Goal: Check status

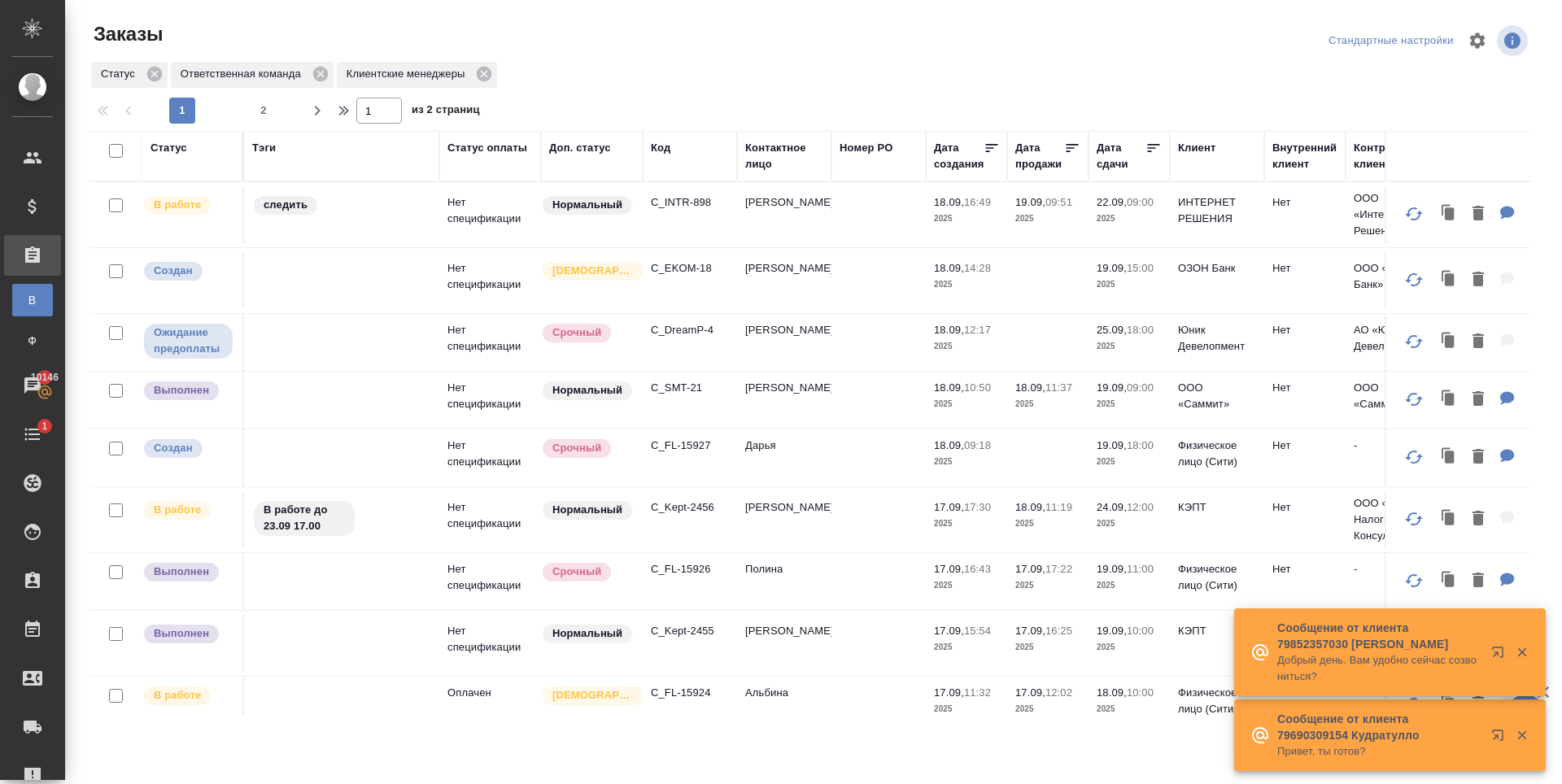
scroll to position [1057, 0]
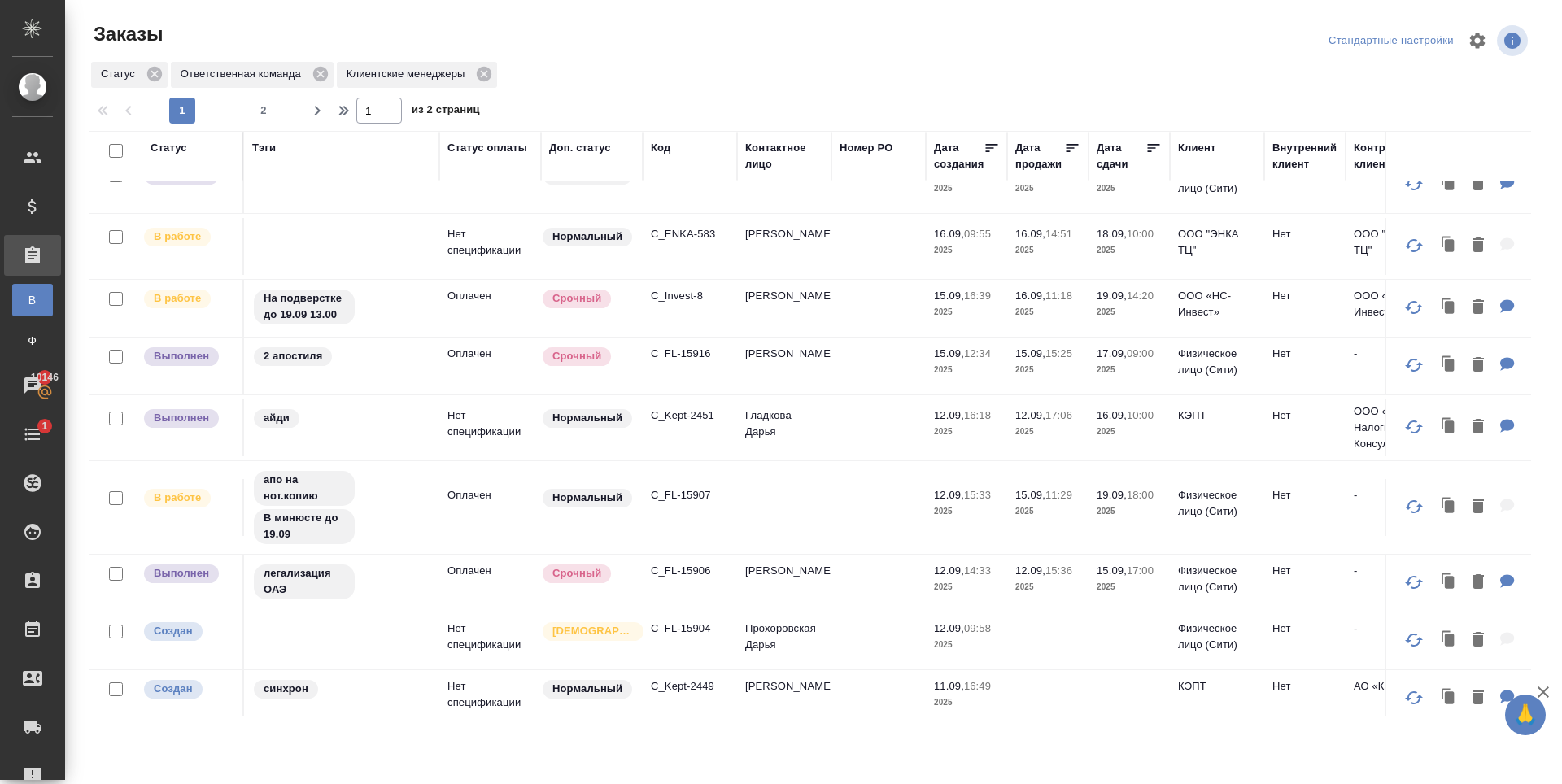
scroll to position [827, 0]
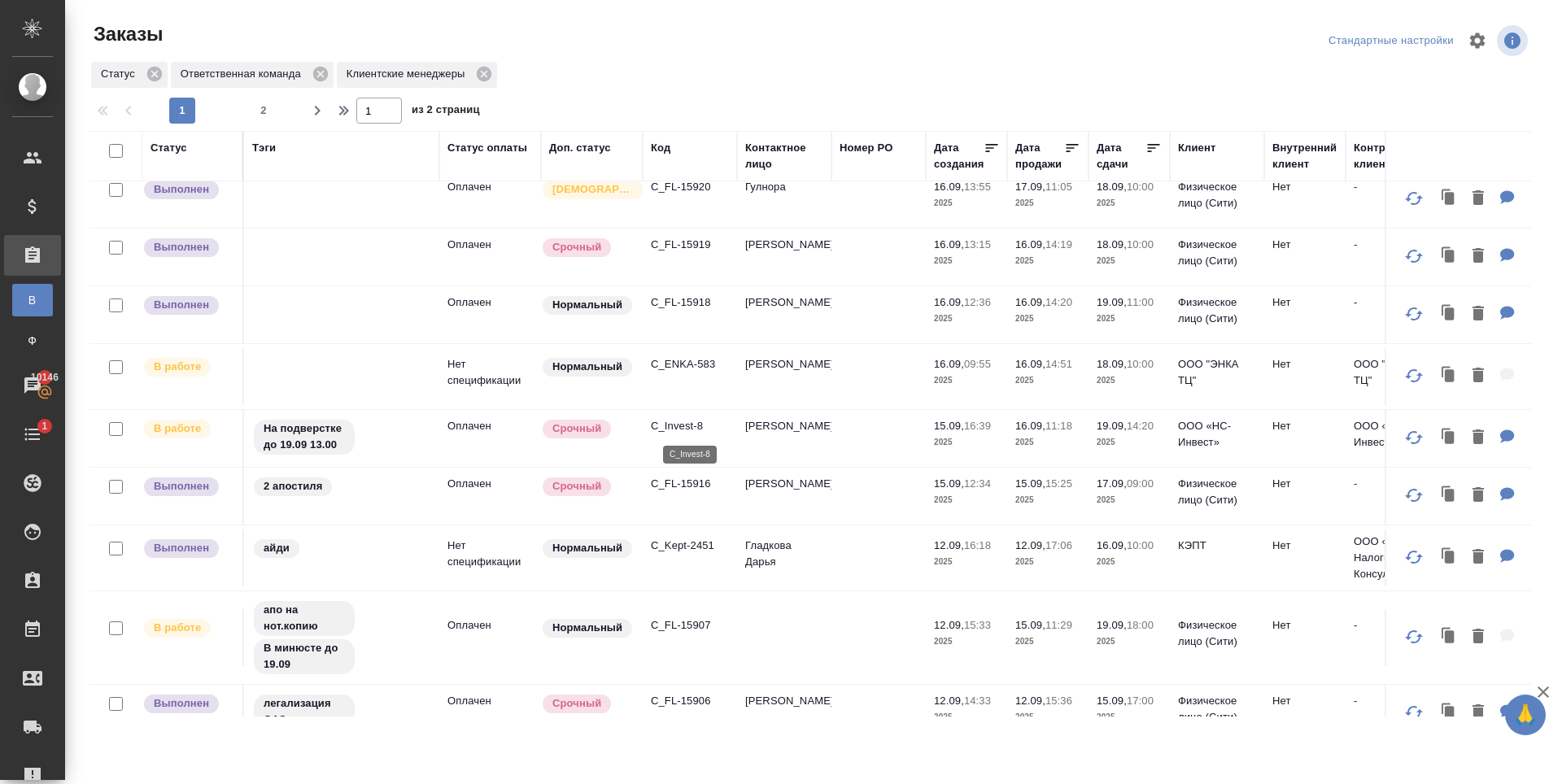
click at [673, 432] on p "C_Invest-8" at bounding box center [689, 425] width 78 height 16
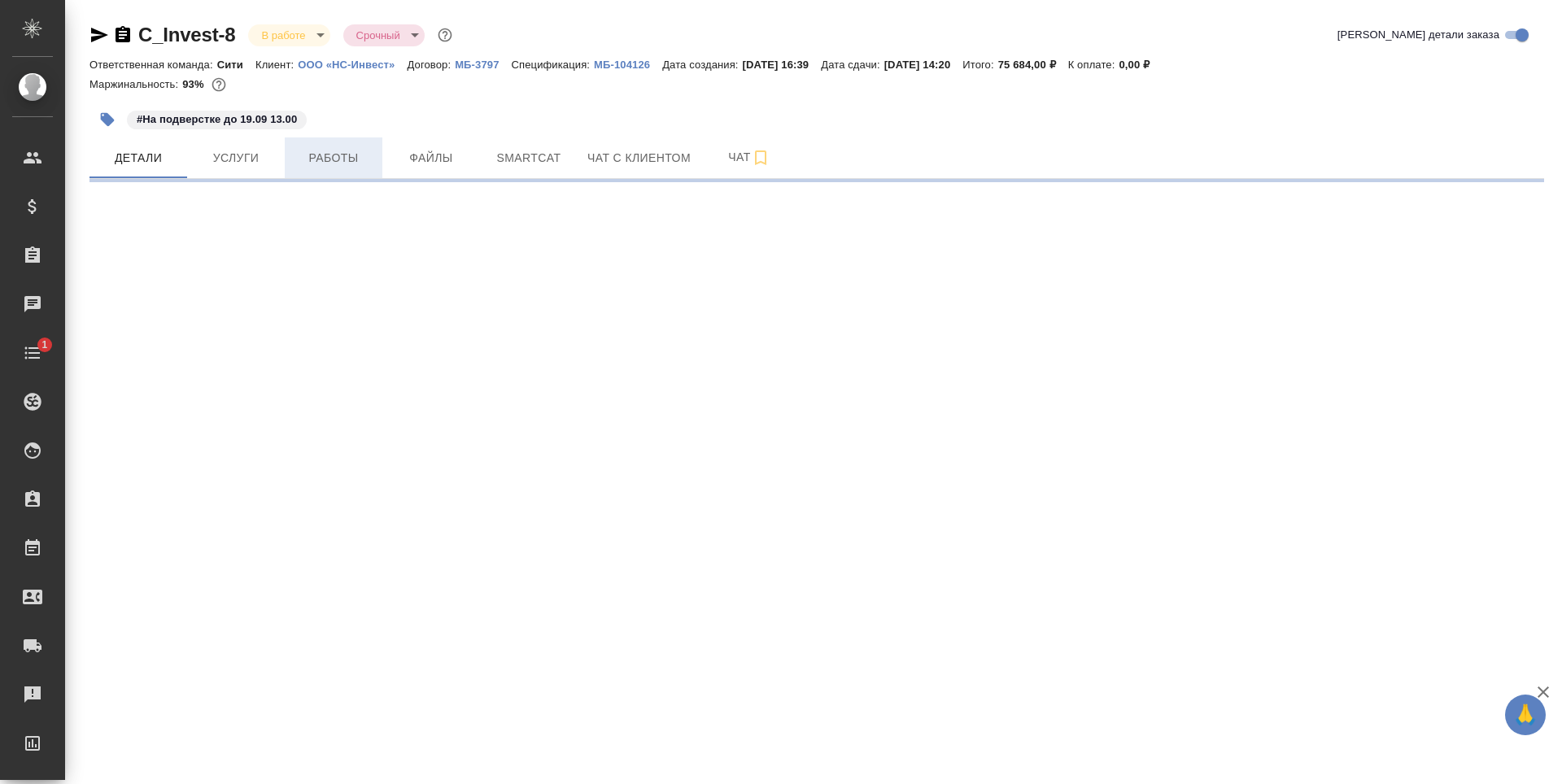
select select "RU"
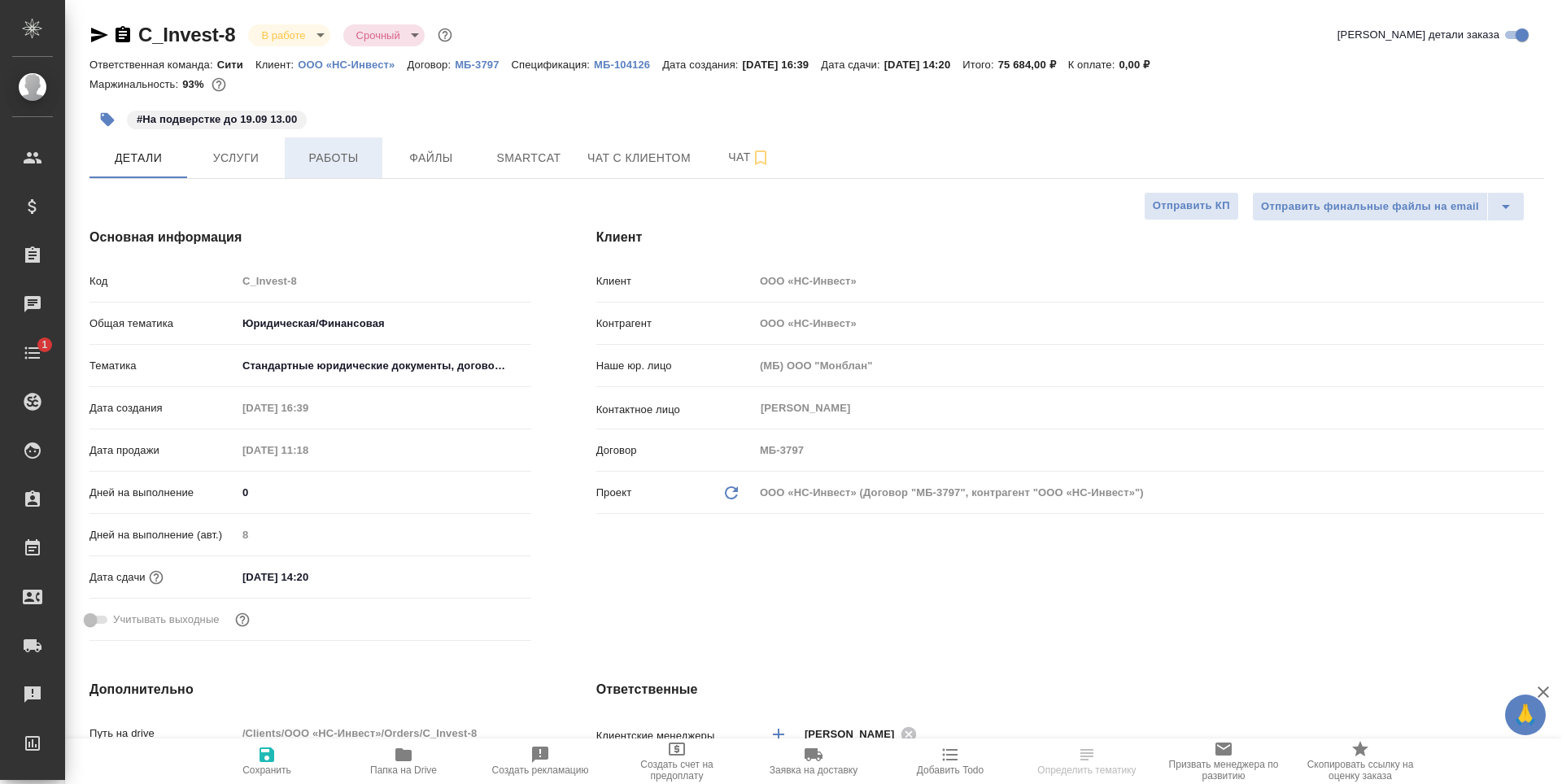
type input "Бабкина Анастасия"
click at [273, 165] on span "Услуги" at bounding box center [235, 158] width 78 height 20
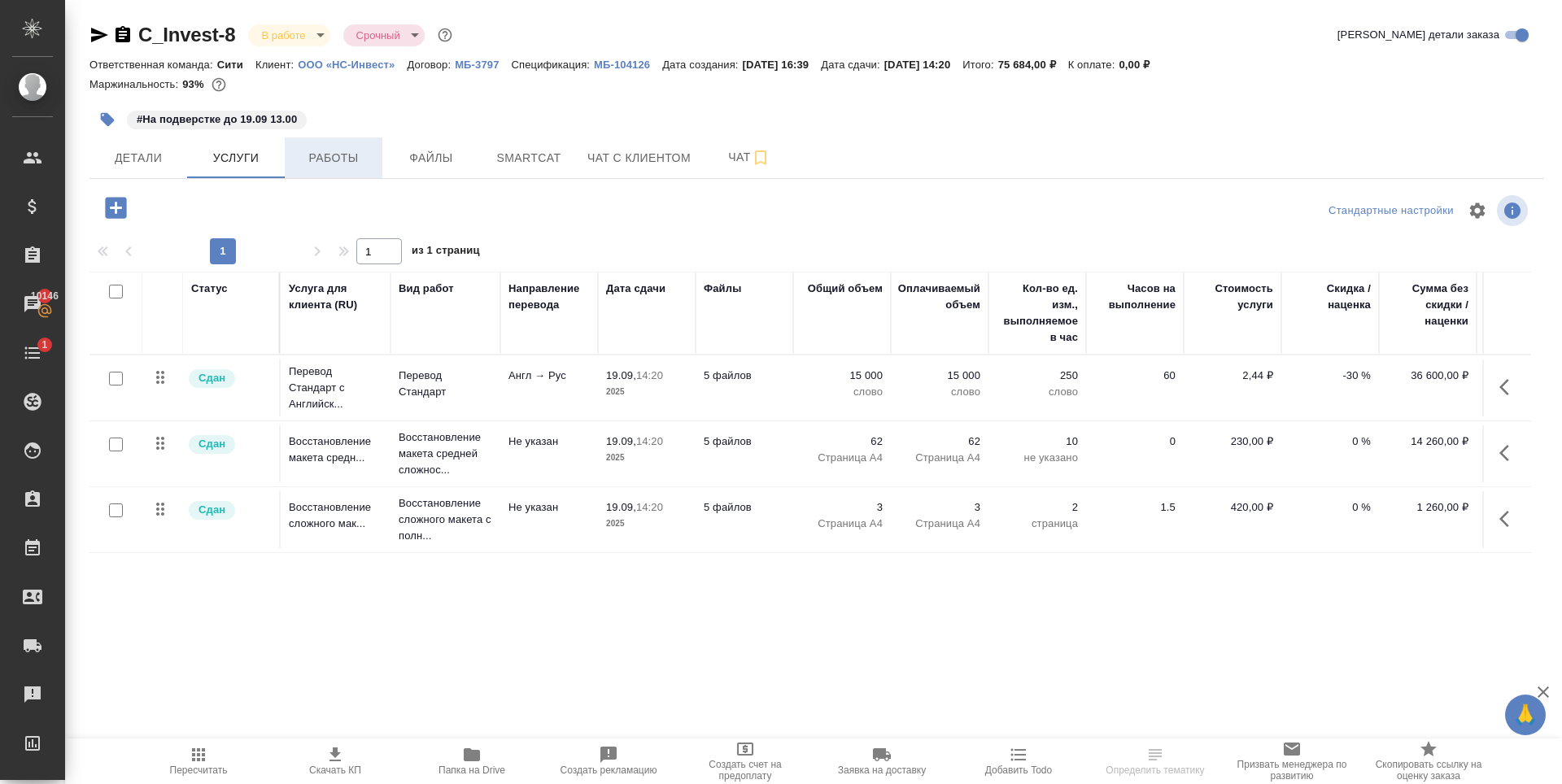
click at [307, 160] on span "Работы" at bounding box center [333, 158] width 78 height 20
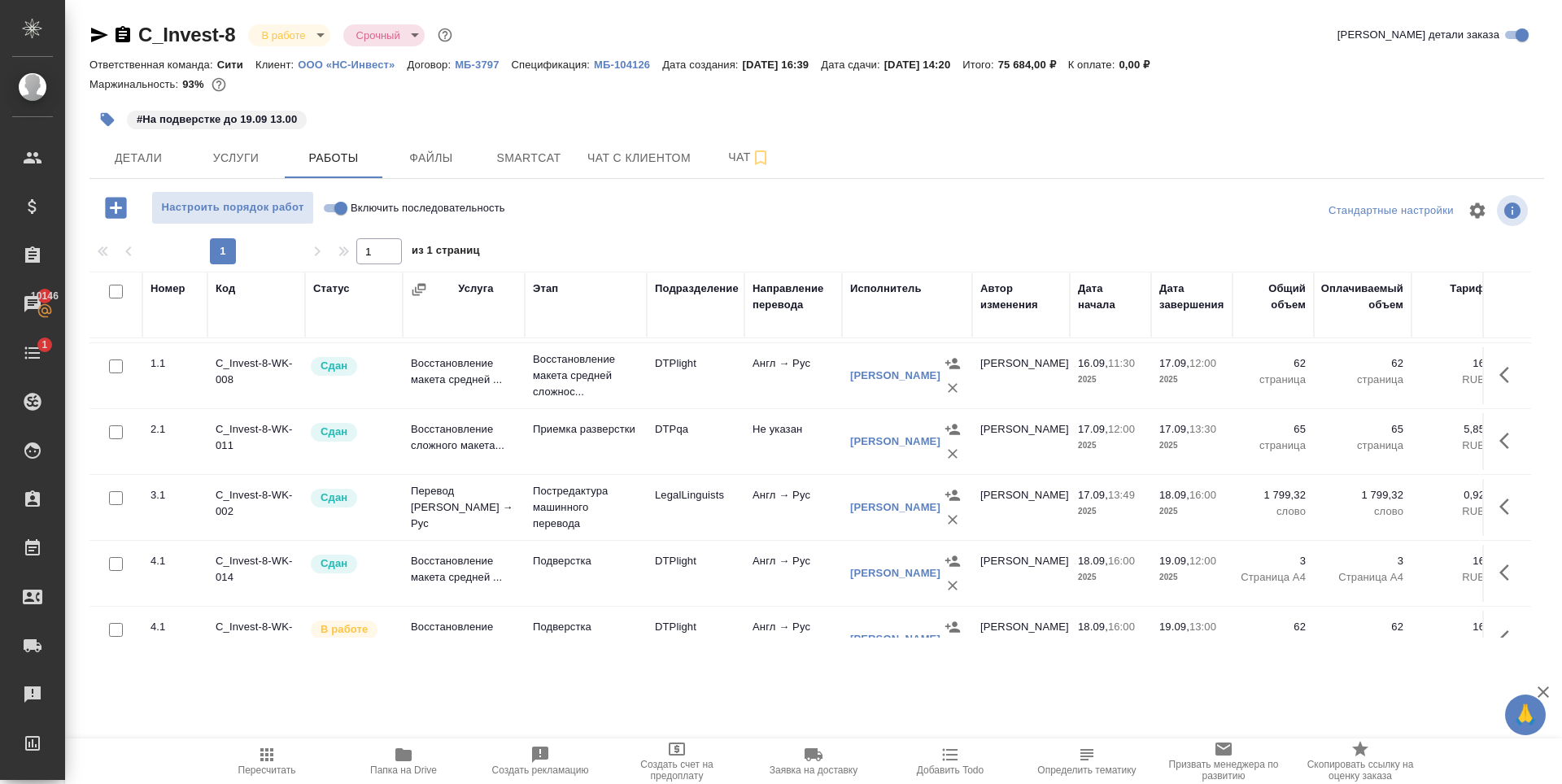
scroll to position [109, 0]
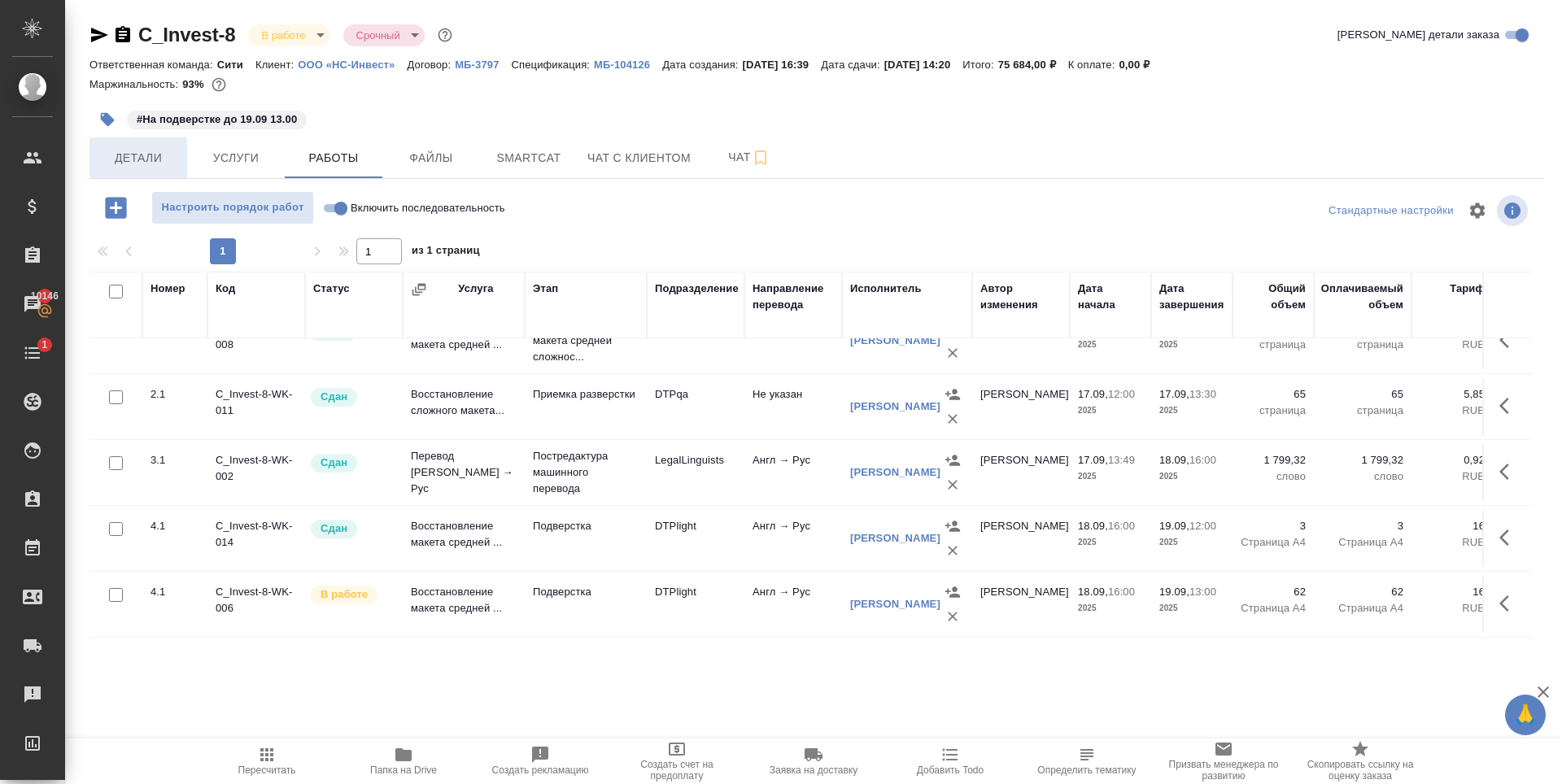
click at [130, 164] on span "Детали" at bounding box center [139, 158] width 78 height 20
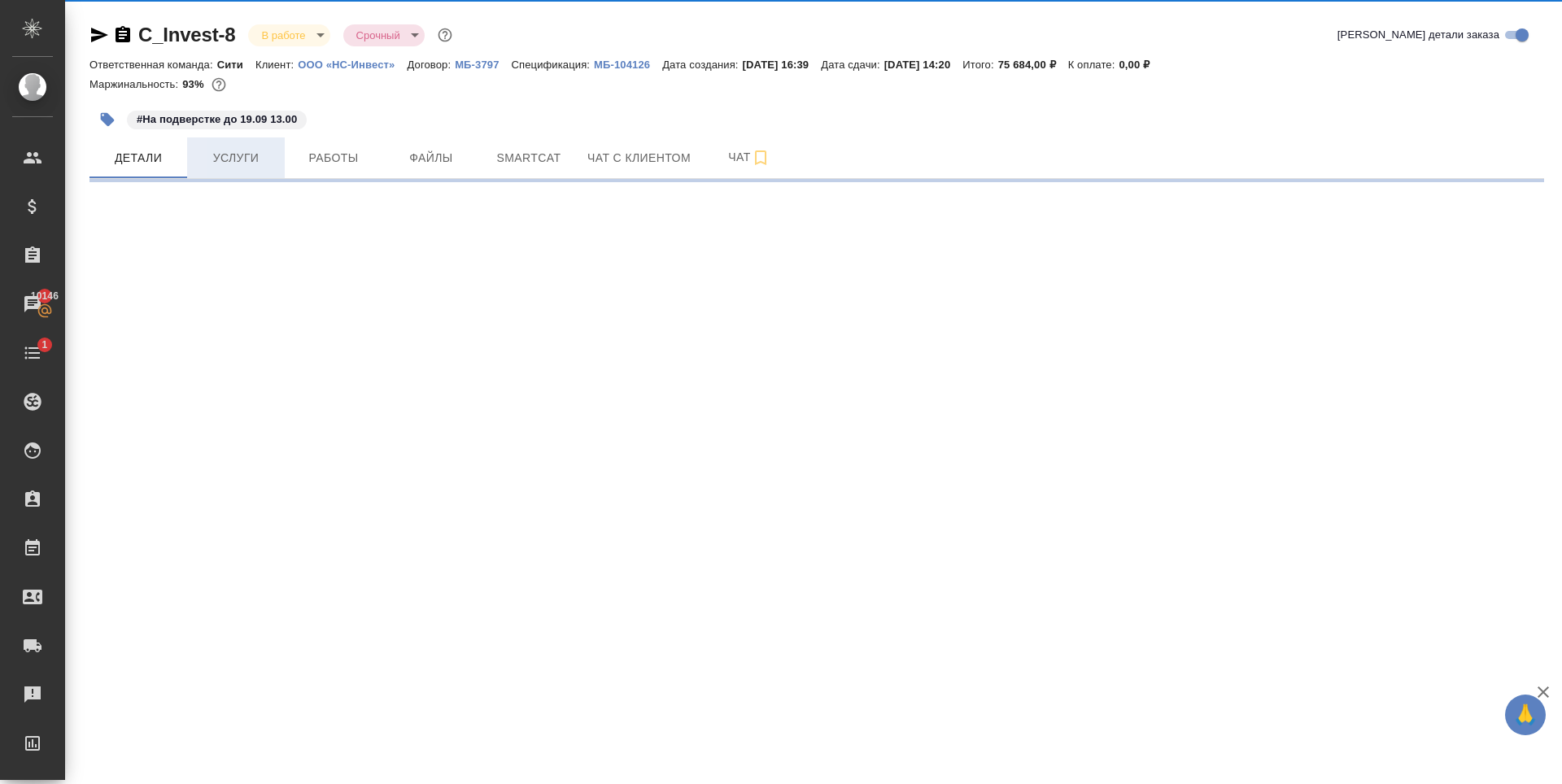
select select "RU"
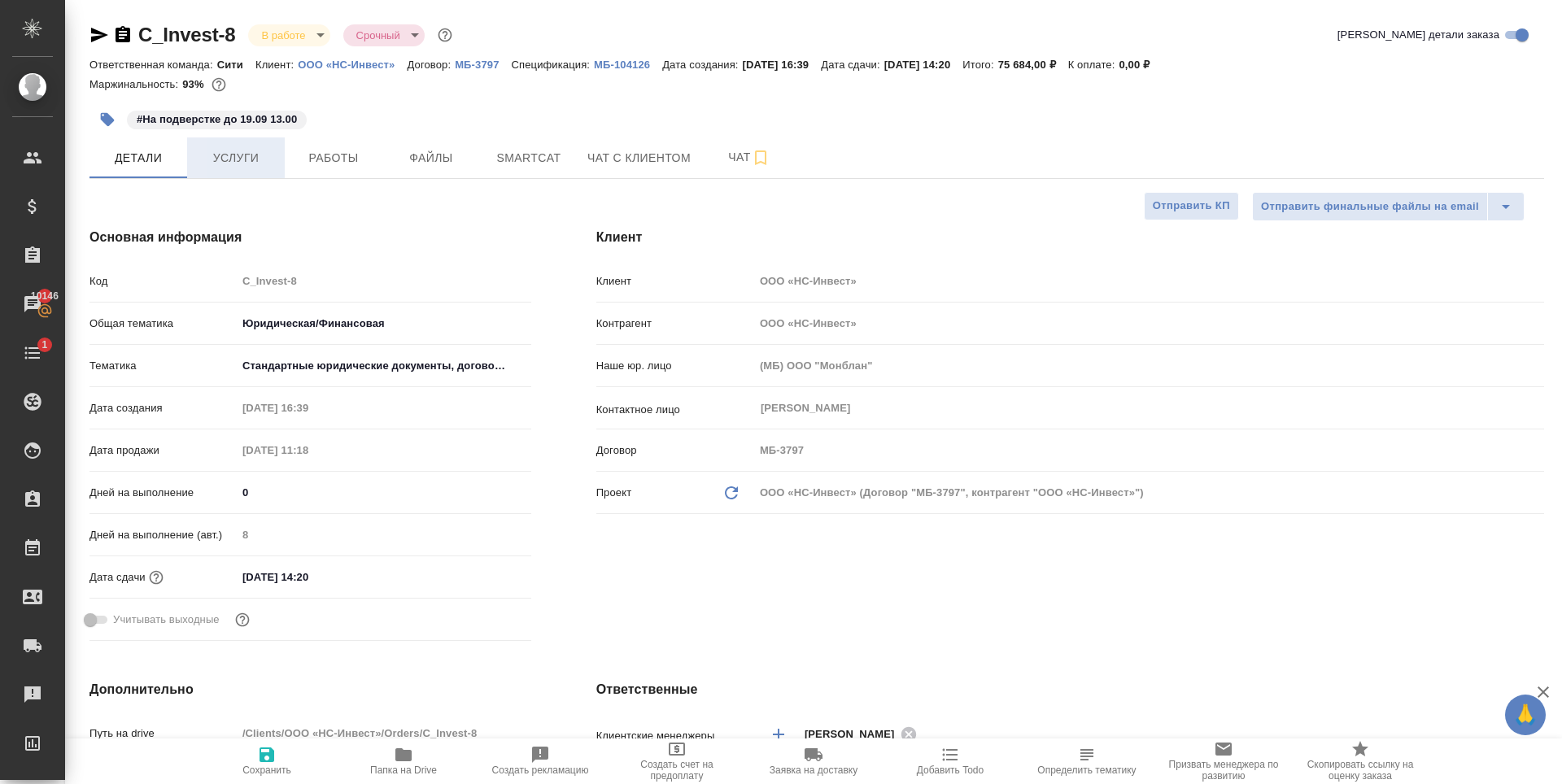
type textarea "x"
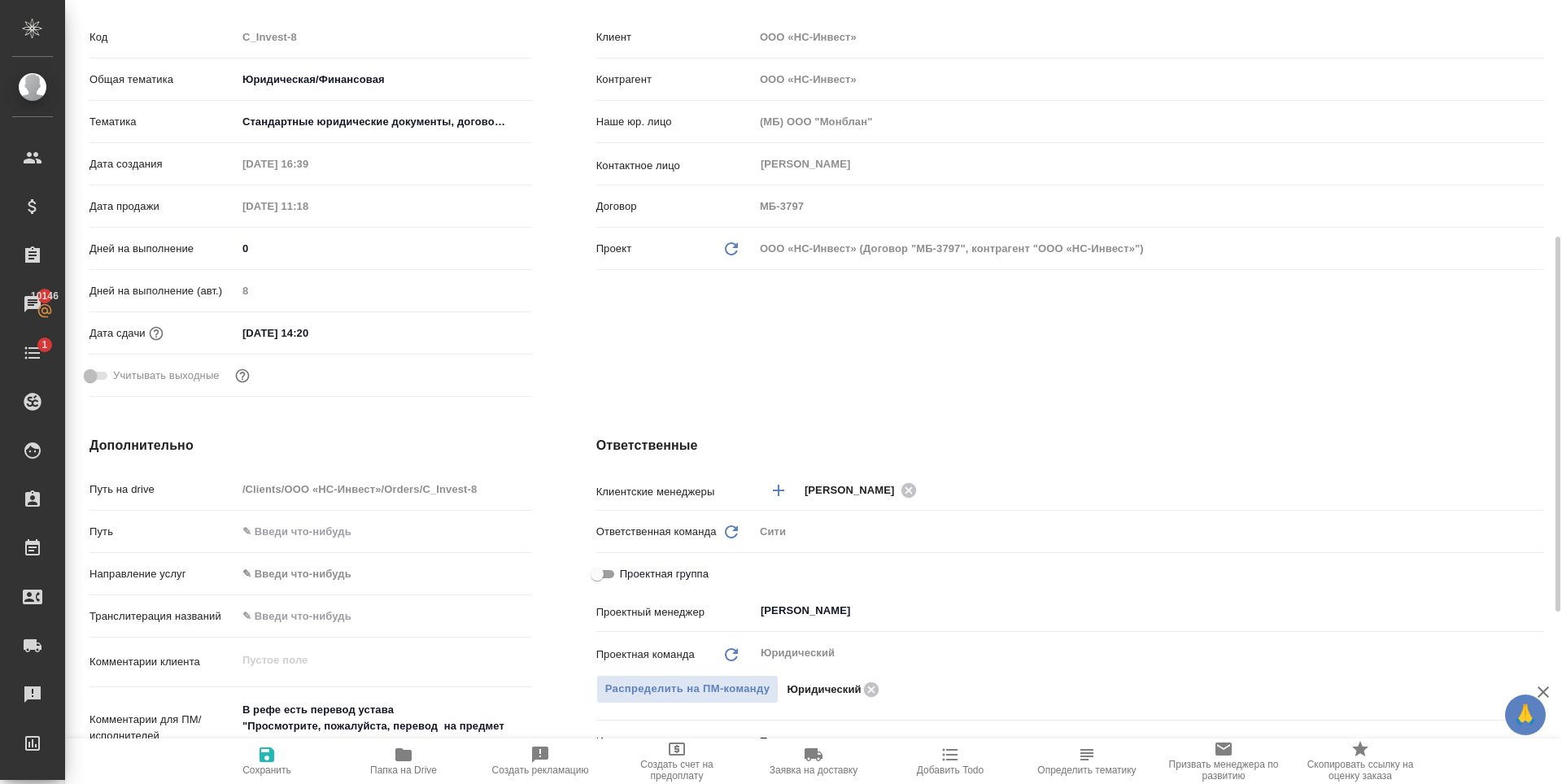
scroll to position [326, 0]
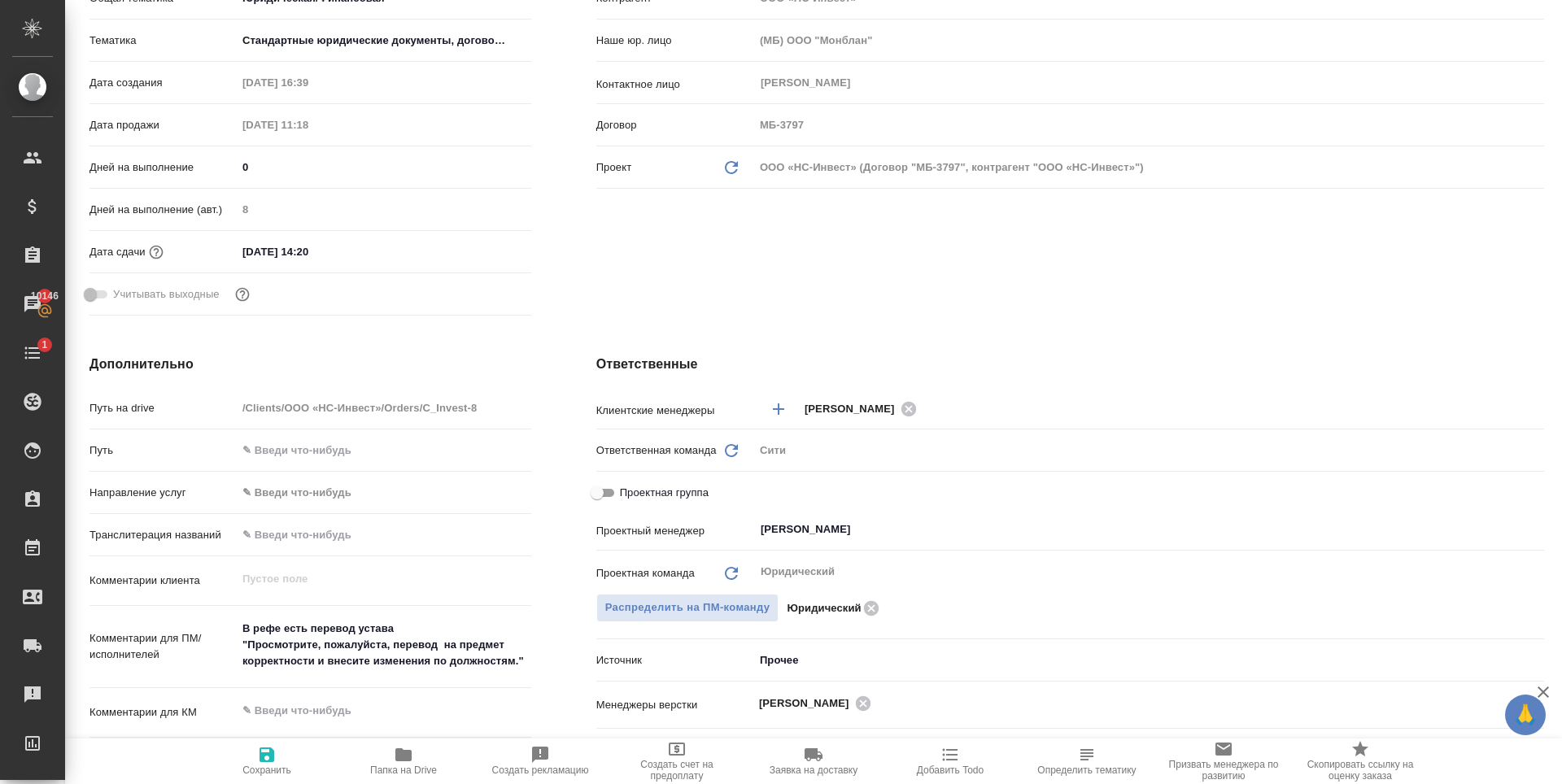
type textarea "x"
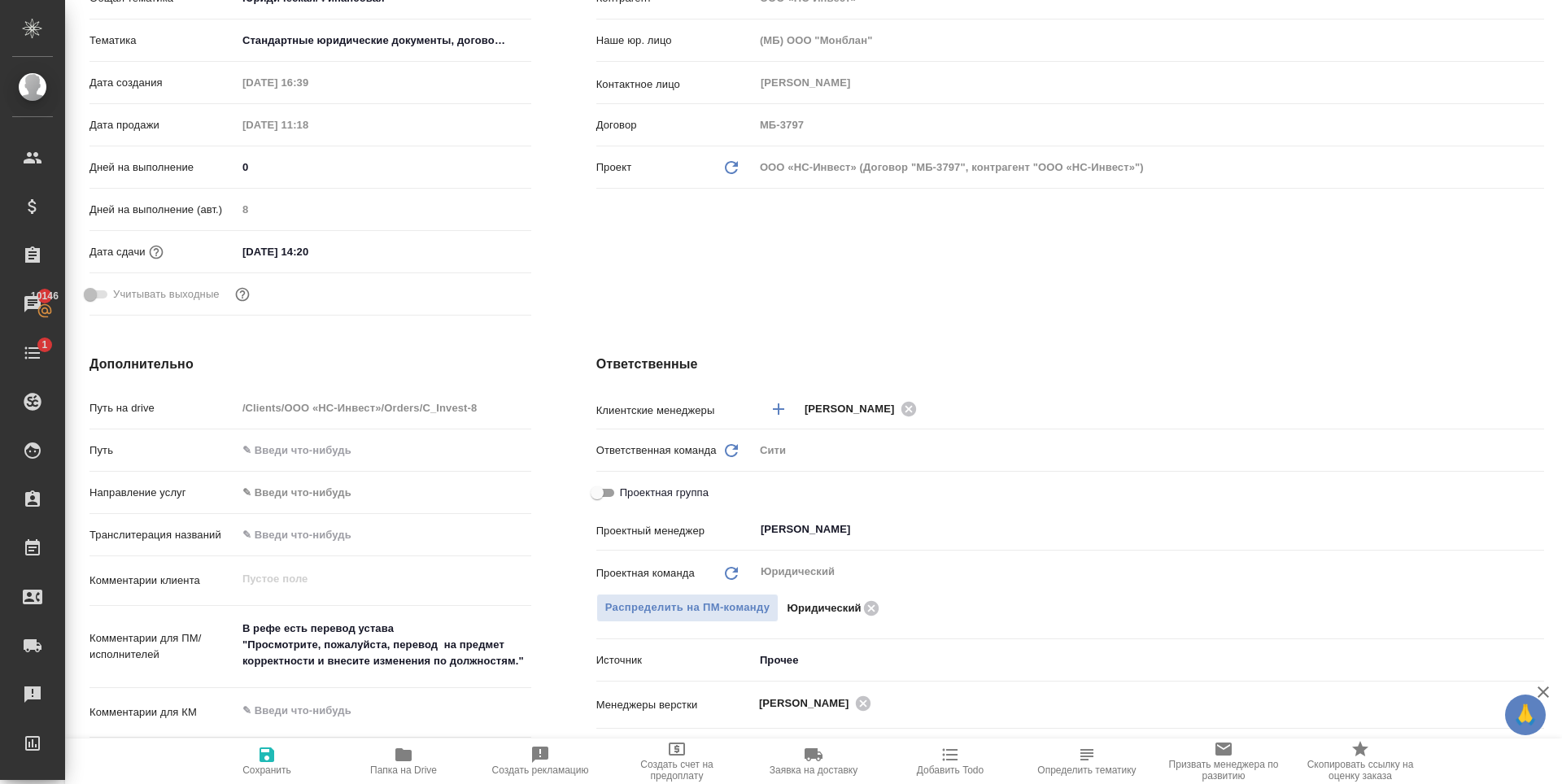
type textarea "x"
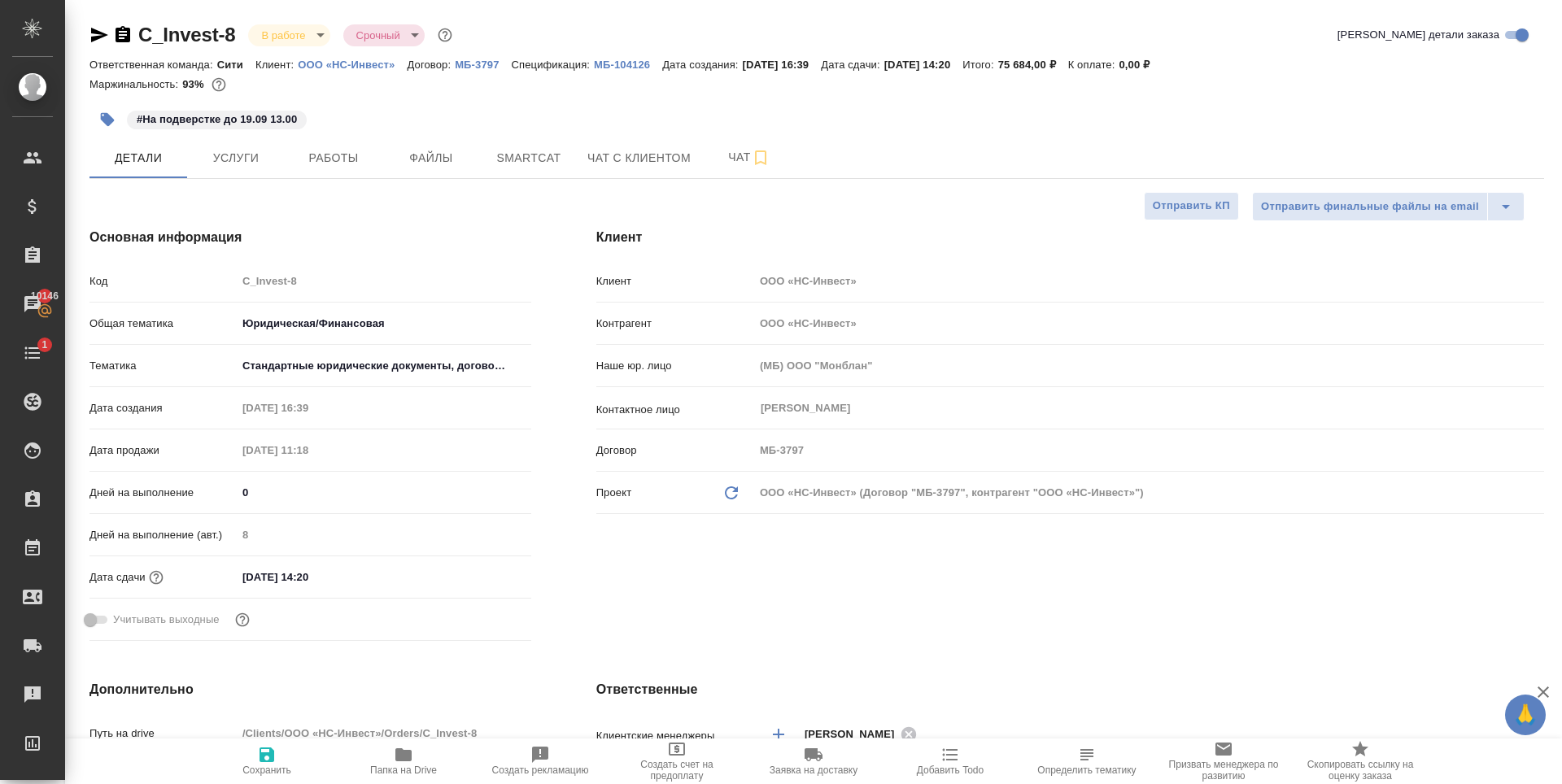
type textarea "x"
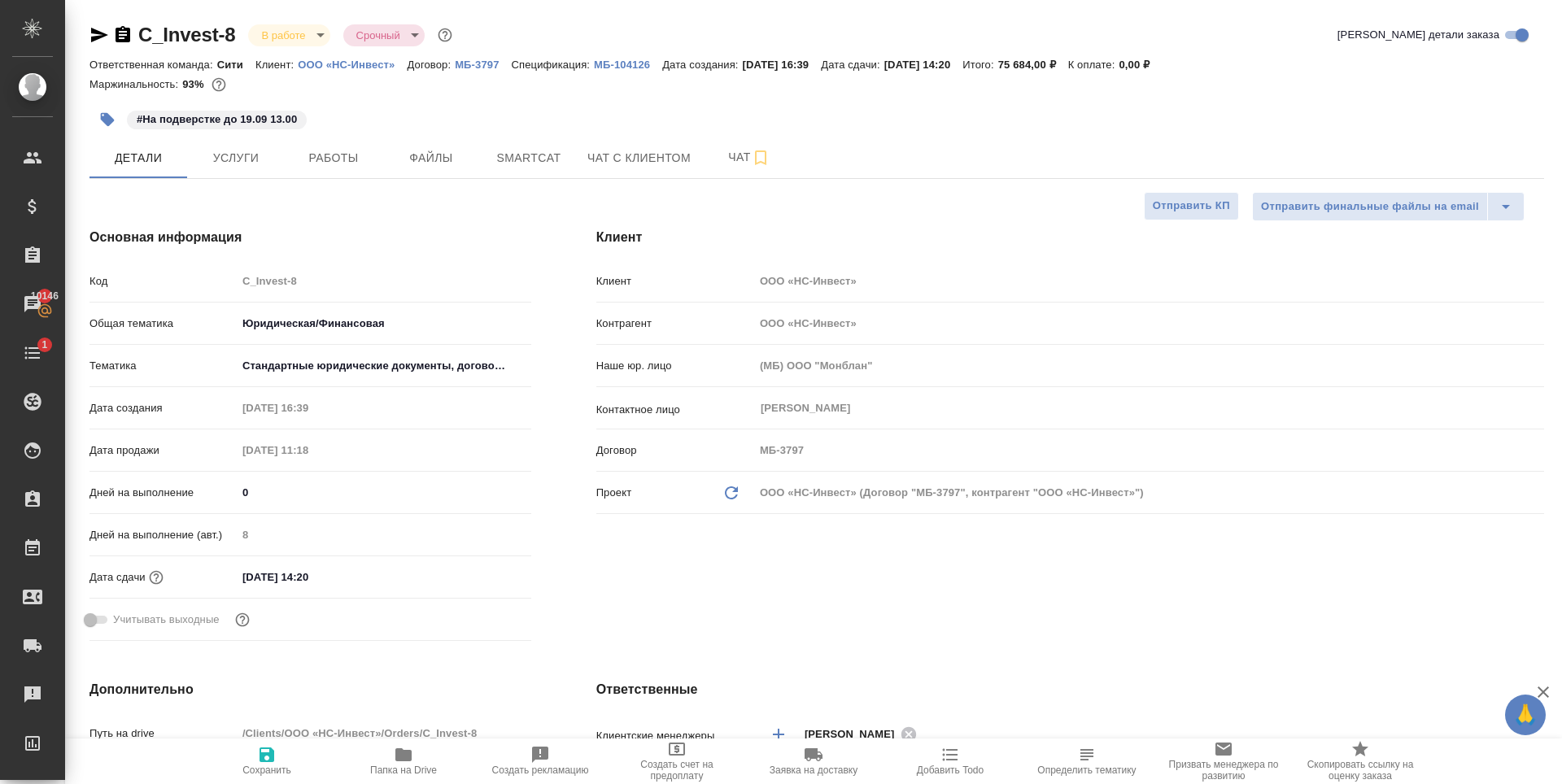
type textarea "x"
click at [335, 169] on button "Работы" at bounding box center [333, 158] width 98 height 41
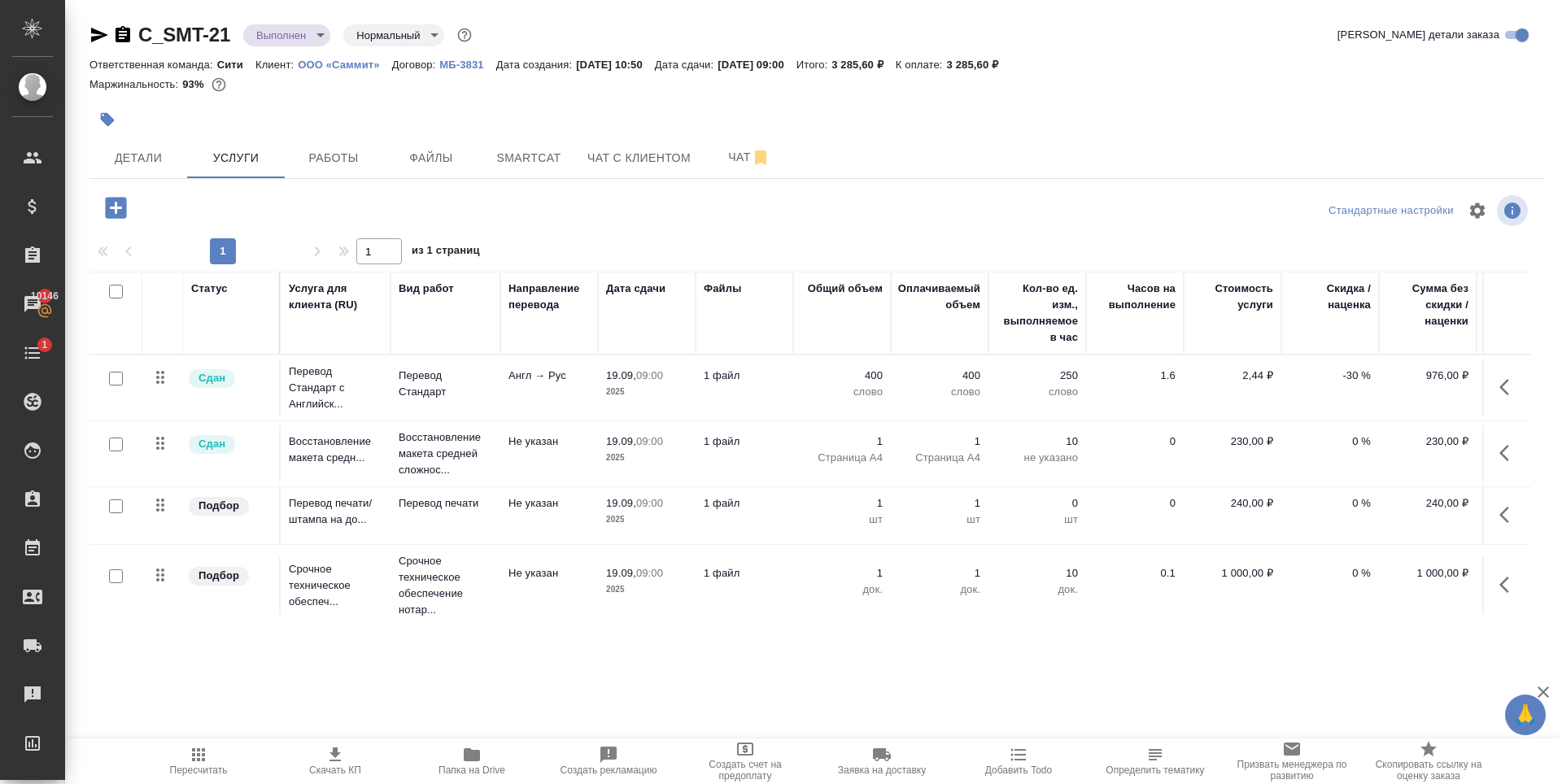
scroll to position [18, 0]
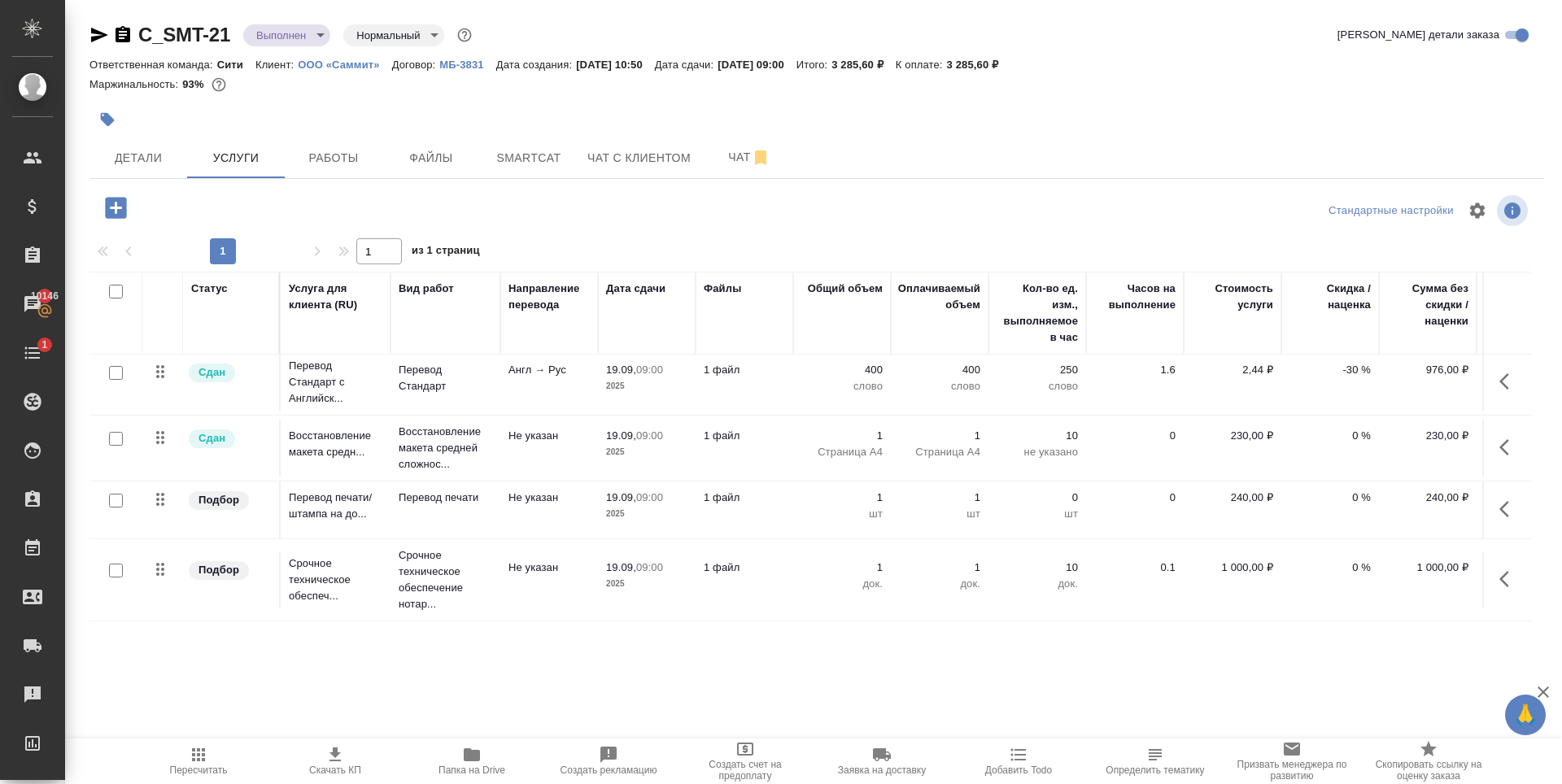
click at [335, 110] on div at bounding box center [574, 120] width 969 height 36
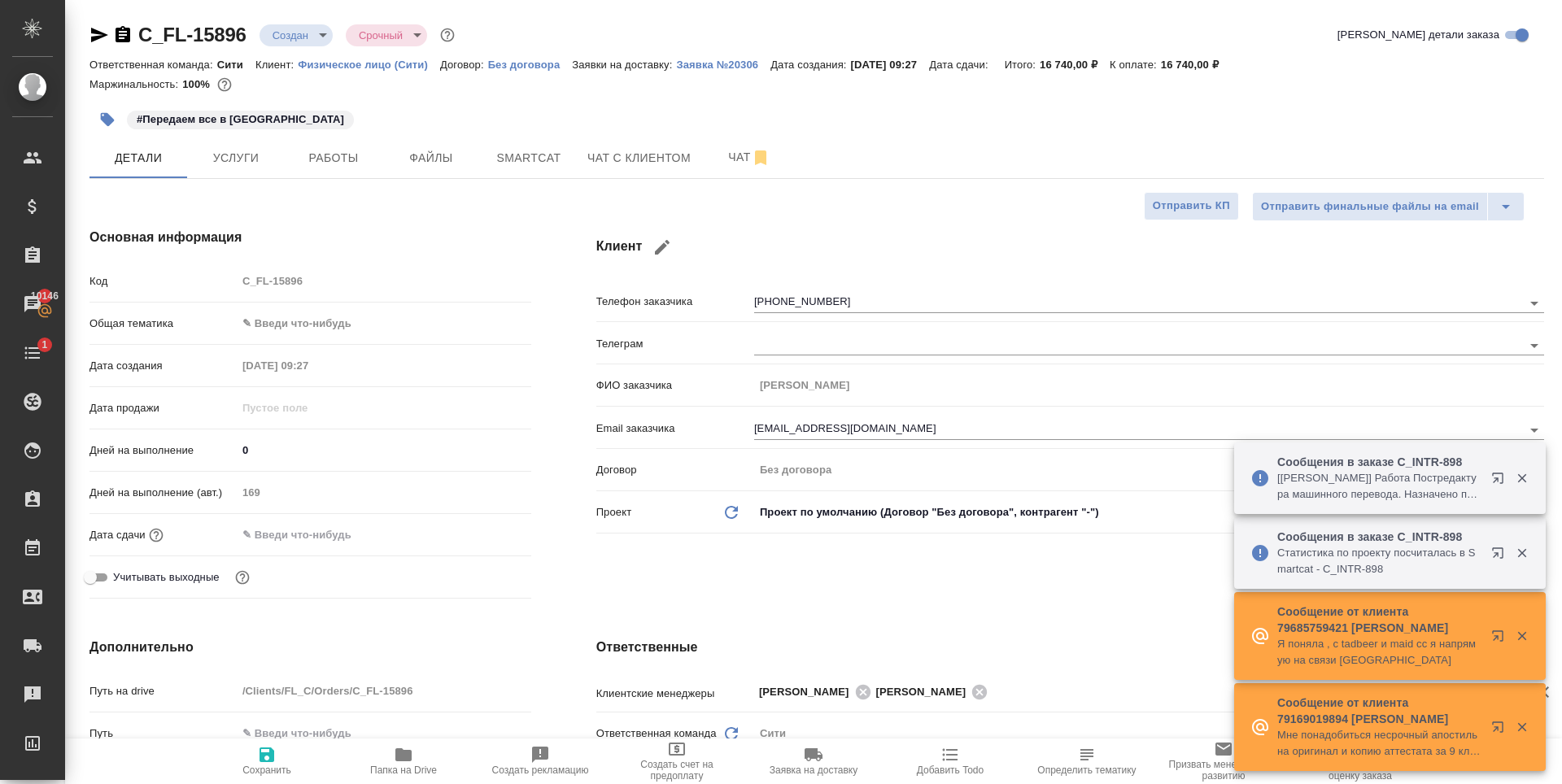
select select "RU"
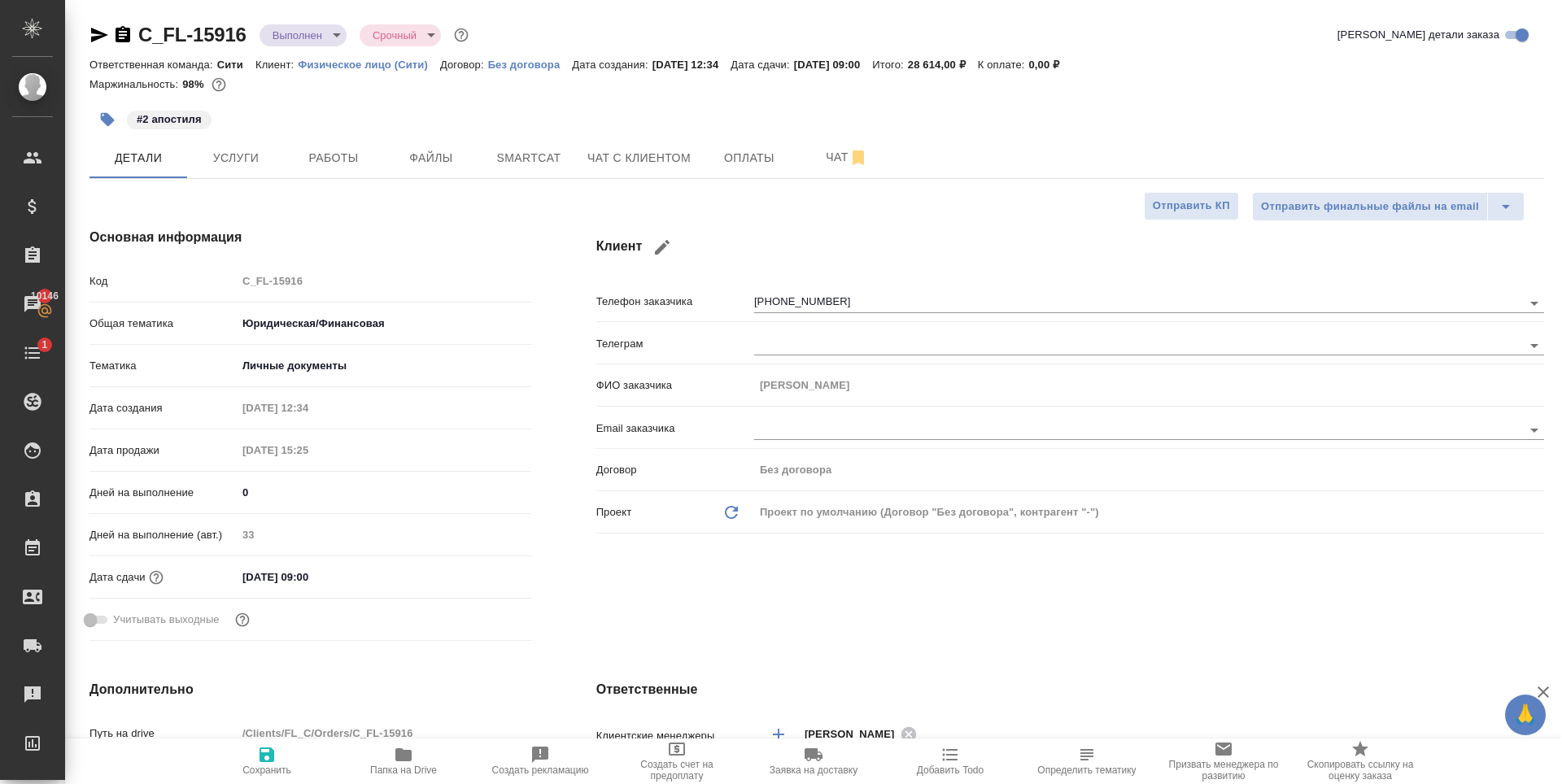
select select "RU"
